Goal: Obtain resource: Download file/media

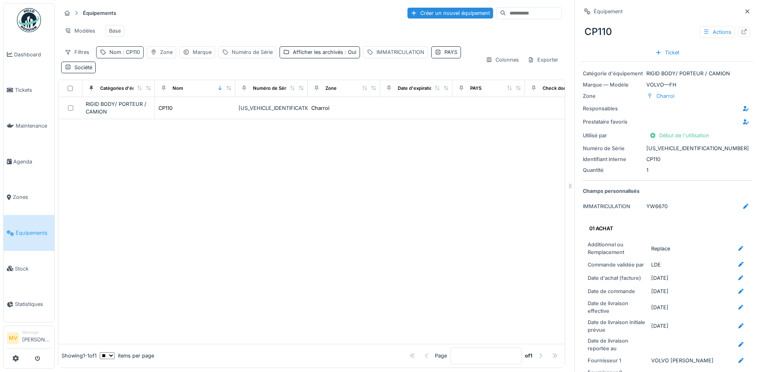
click at [117, 56] on div "Nom : CP110" at bounding box center [124, 52] width 31 height 8
click at [136, 95] on input "*****" at bounding box center [140, 97] width 80 height 17
type input "*"
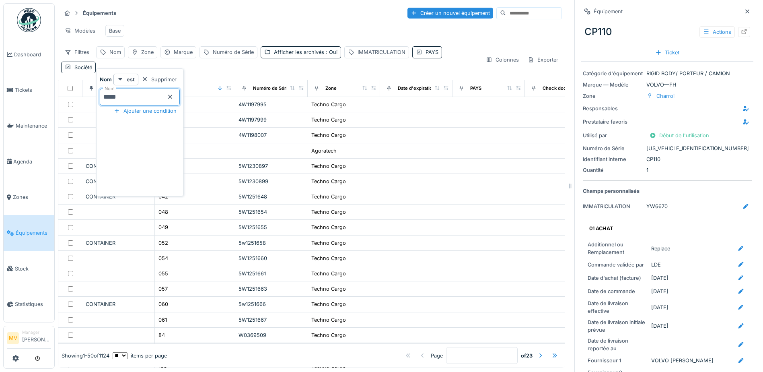
type input "*****"
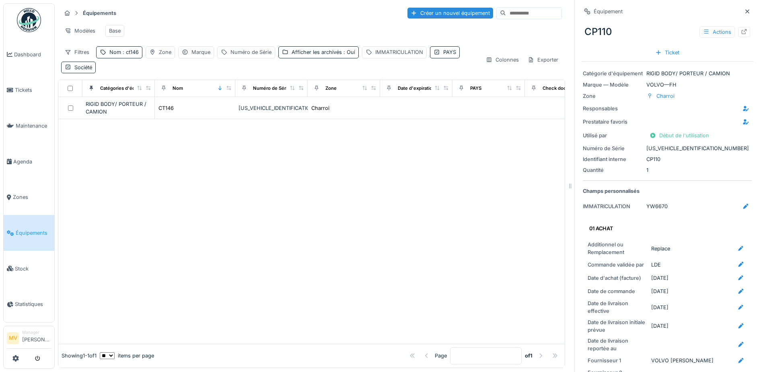
click at [305, 178] on div at bounding box center [311, 231] width 507 height 224
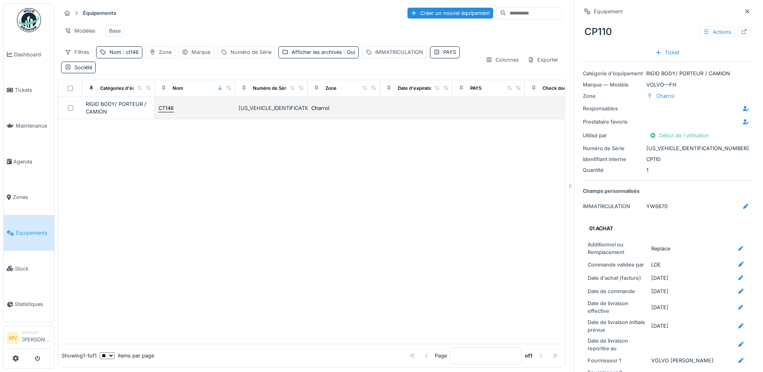
drag, startPoint x: 149, startPoint y: 105, endPoint x: 159, endPoint y: 111, distance: 11.3
click at [150, 105] on td "RIGID BODY/ PORTEUR / CAMION" at bounding box center [118, 108] width 72 height 22
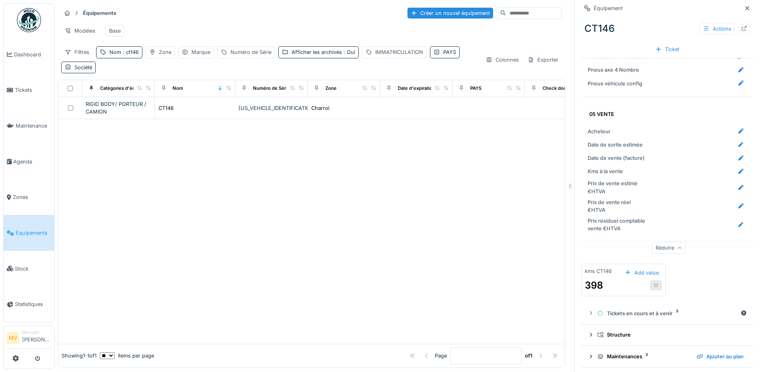
scroll to position [1542, 0]
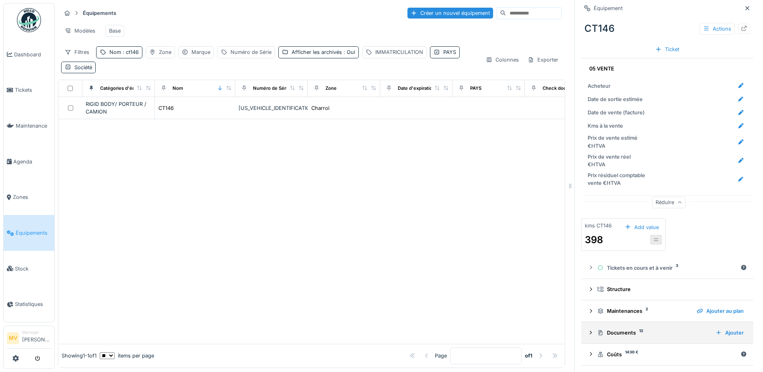
click at [626, 329] on div "Documents 12" at bounding box center [653, 333] width 112 height 8
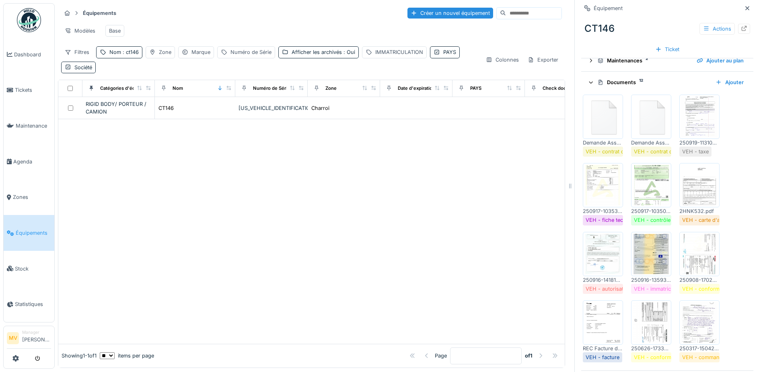
scroll to position [1819, 0]
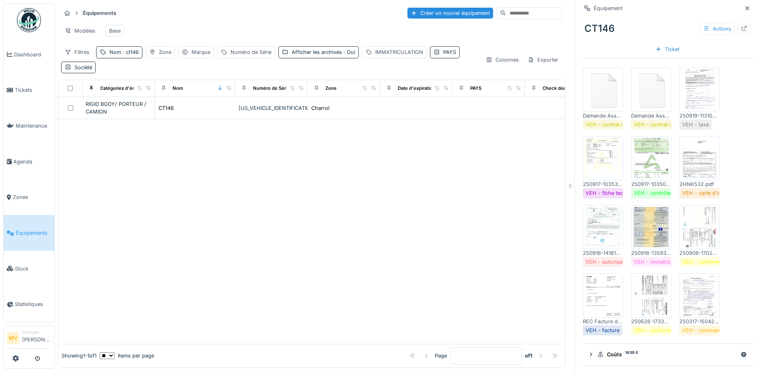
click at [608, 161] on img at bounding box center [603, 158] width 36 height 40
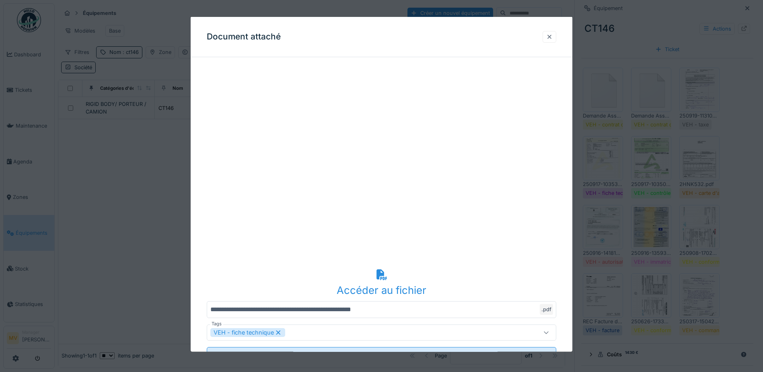
click at [553, 36] on div at bounding box center [549, 37] width 6 height 8
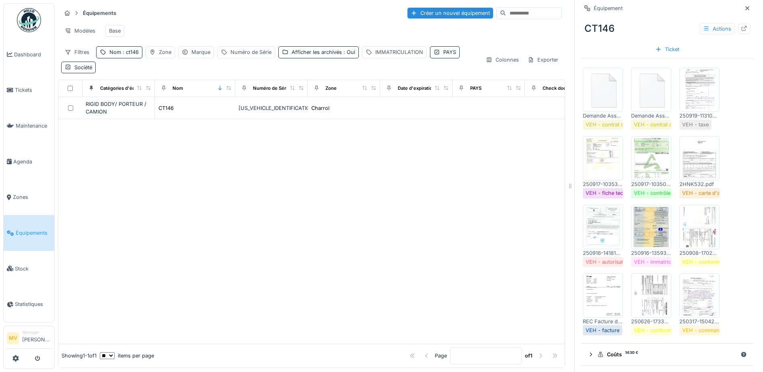
click at [704, 230] on img at bounding box center [700, 227] width 36 height 40
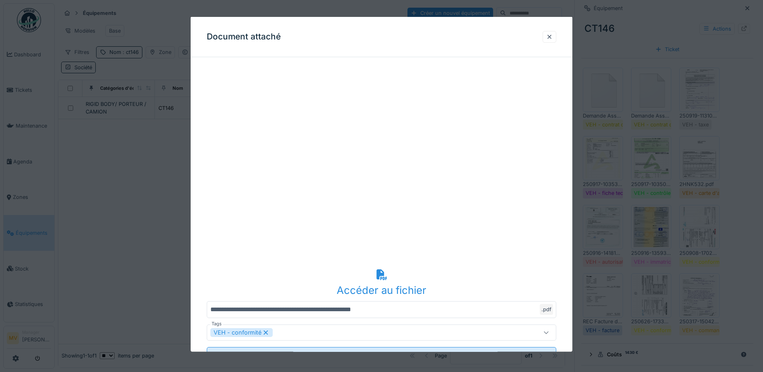
drag, startPoint x: 377, startPoint y: 29, endPoint x: 344, endPoint y: 31, distance: 32.7
click at [344, 30] on div "Document attaché" at bounding box center [382, 37] width 382 height 40
click at [394, 285] on div "Accéder au fichier" at bounding box center [382, 289] width 350 height 15
